Goal: Task Accomplishment & Management: Use online tool/utility

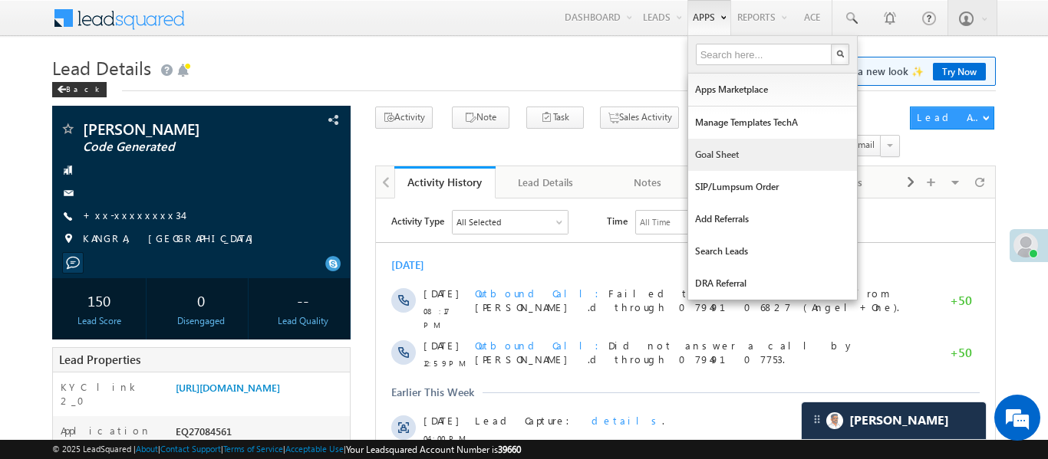
click at [746, 161] on link "Goal Sheet" at bounding box center [772, 155] width 169 height 32
